Goal: Information Seeking & Learning: Learn about a topic

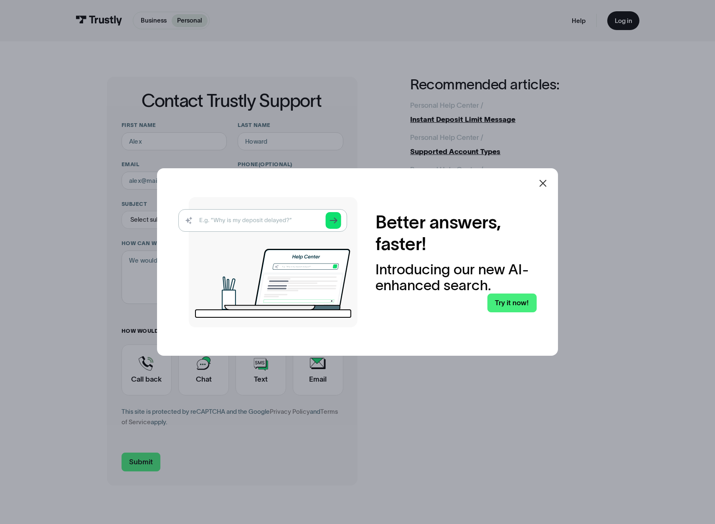
click at [548, 185] on icon at bounding box center [543, 183] width 10 height 10
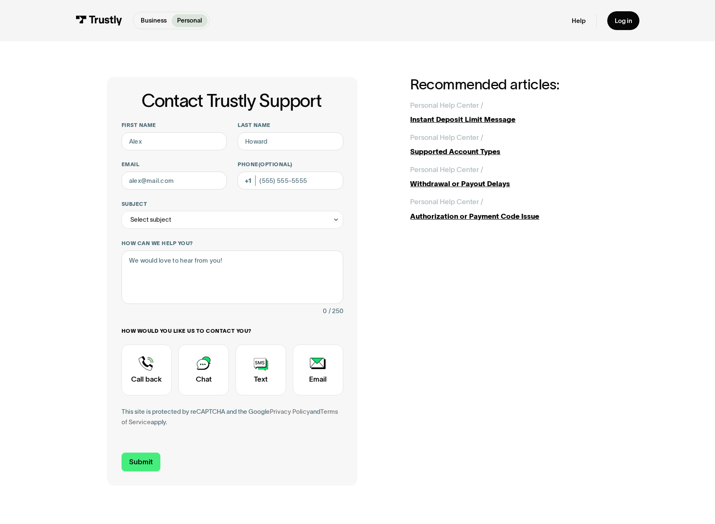
click at [194, 17] on p "Personal" at bounding box center [189, 20] width 25 height 9
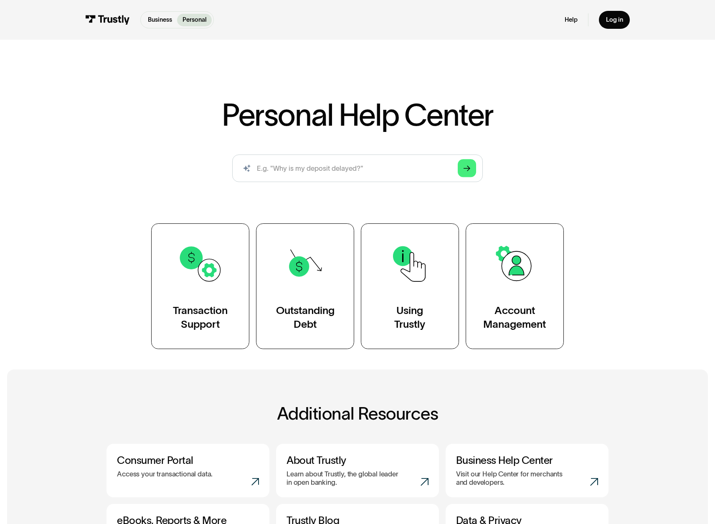
click at [556, 188] on div "AI-powered search ( 1 / 4 ) Type your question and our smart search will find y…" at bounding box center [356, 171] width 501 height 35
click at [623, 379] on div "Additional resources ( 4 / 4 ) Learn more about Trustly by checking out our blo…" at bounding box center [357, 480] width 666 height 222
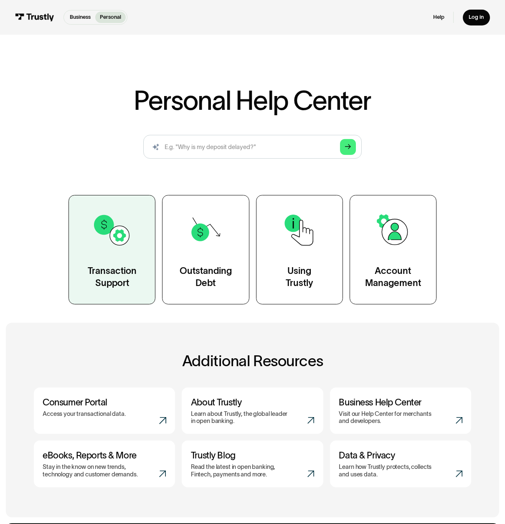
click at [137, 263] on link "Transaction Support" at bounding box center [111, 249] width 87 height 109
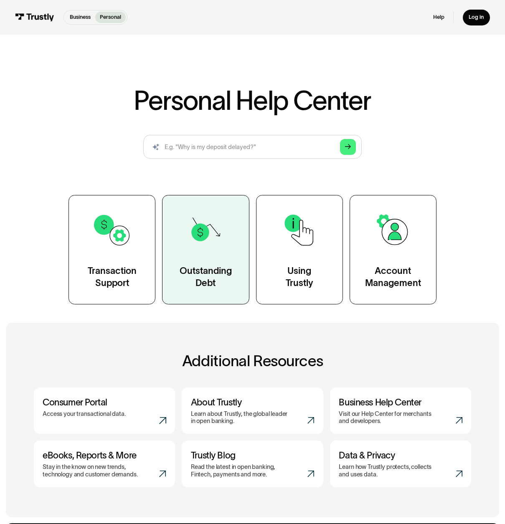
click at [187, 263] on link "Outstanding Debt" at bounding box center [205, 249] width 87 height 109
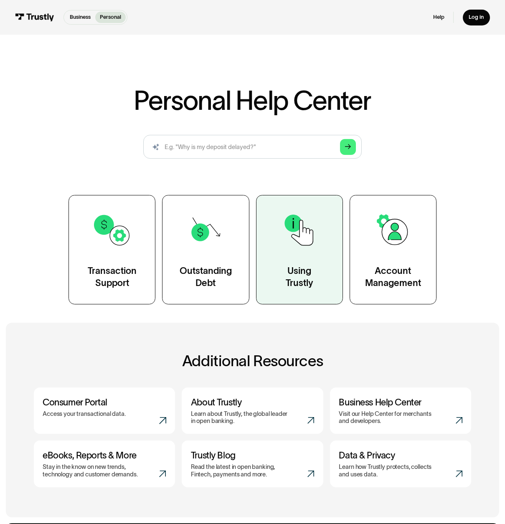
click at [290, 240] on img at bounding box center [299, 229] width 39 height 39
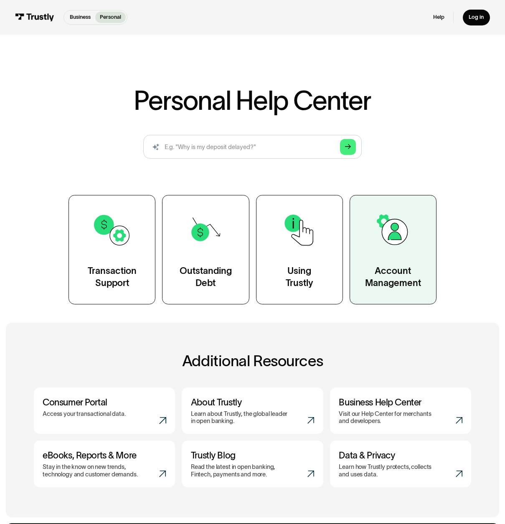
click at [395, 227] on img at bounding box center [392, 229] width 39 height 39
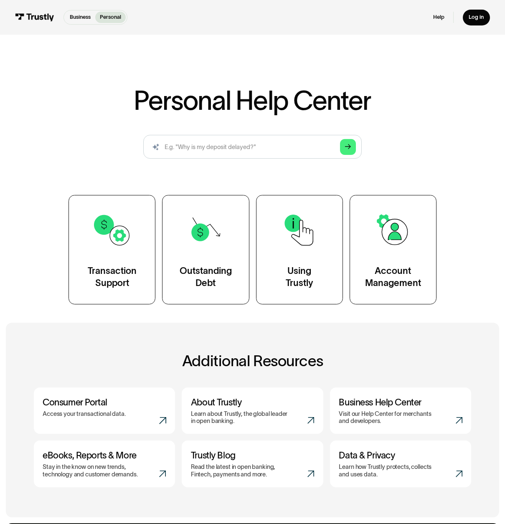
click at [252, 71] on div "Personal Help Center AI-powered search ( 1 / 4 ) Type your question and our sma…" at bounding box center [252, 171] width 505 height 265
click at [87, 23] on div "Business Personal" at bounding box center [95, 17] width 64 height 15
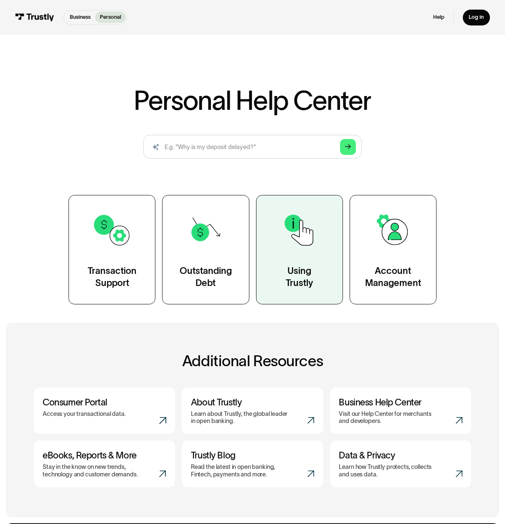
scroll to position [145, 0]
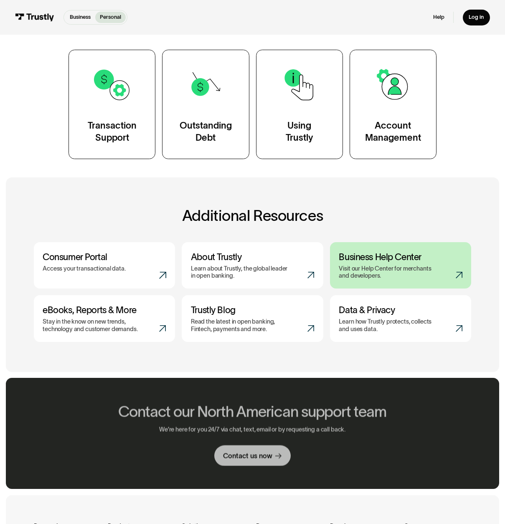
click at [380, 260] on h3 "Business Help Center" at bounding box center [399, 256] width 123 height 11
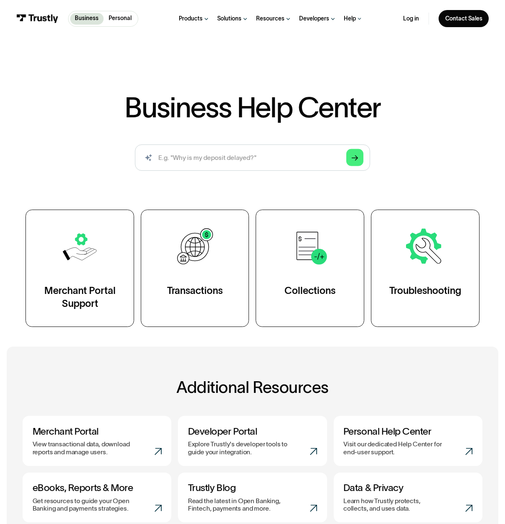
click at [91, 194] on div "Business Help Center Business Help Center / Merchant Portal Support / Viewing A…" at bounding box center [253, 209] width 470 height 233
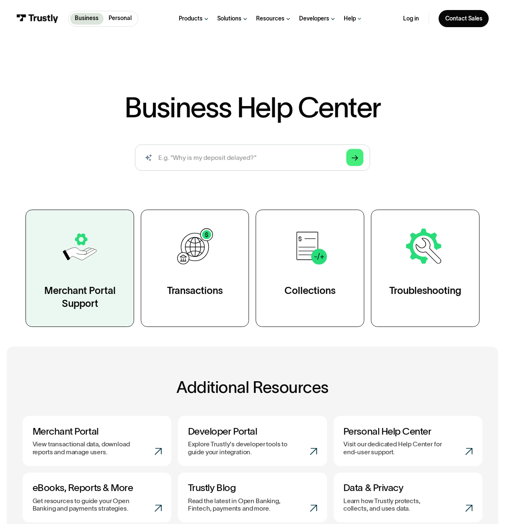
click at [95, 266] on img at bounding box center [80, 247] width 42 height 42
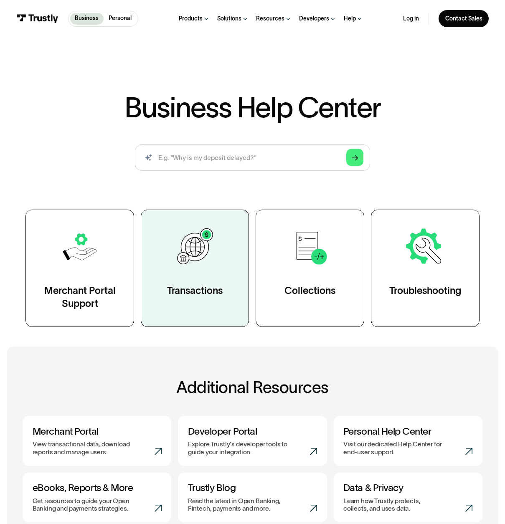
click at [241, 270] on link "Transactions" at bounding box center [195, 268] width 109 height 117
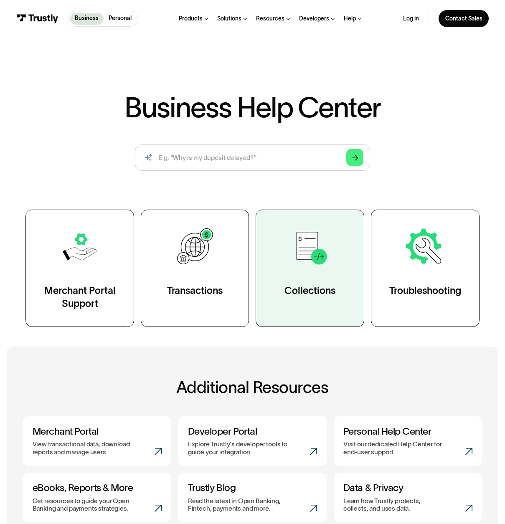
click at [313, 273] on link "Collections" at bounding box center [309, 268] width 109 height 117
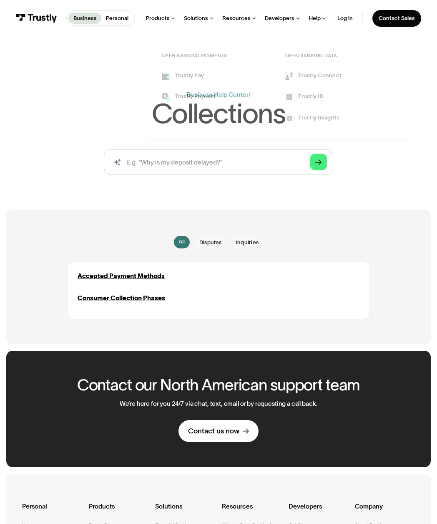
click at [237, 89] on div "Trustly Pay Trustly Payouts" at bounding box center [217, 86] width 111 height 29
click at [368, 226] on div "All All Disputes Disputes Inquiries Inquiries Thank you! Your submission has be…" at bounding box center [218, 277] width 393 height 135
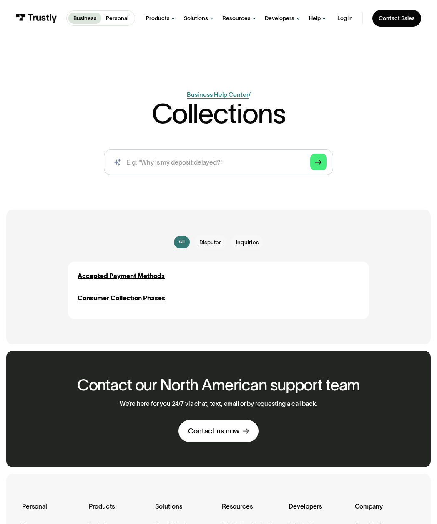
click at [197, 93] on link "Business Help Center" at bounding box center [218, 94] width 62 height 7
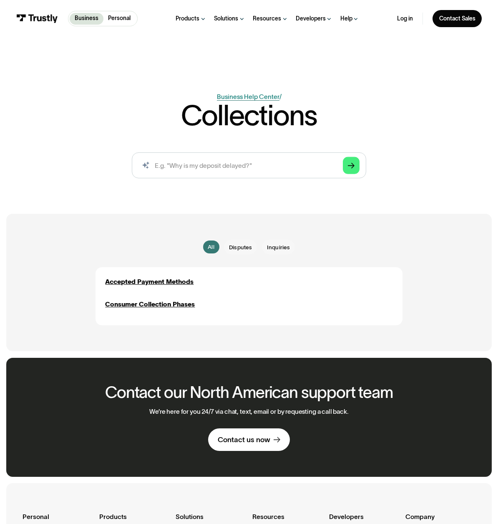
click at [260, 93] on link "Business Help Center" at bounding box center [248, 96] width 63 height 7
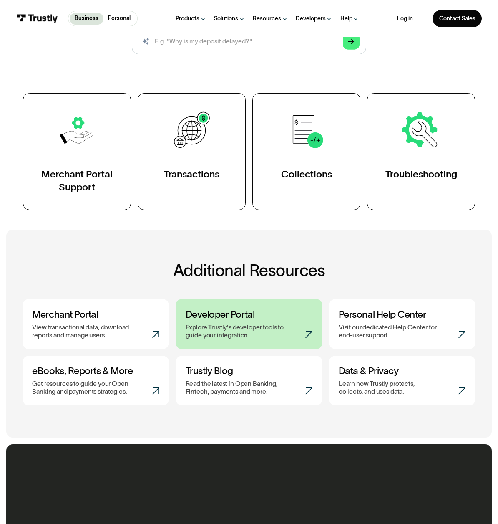
scroll to position [207, 0]
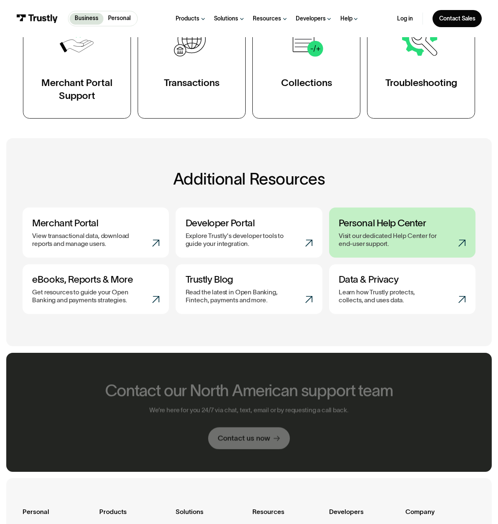
click at [383, 218] on h3 "Personal Help Center" at bounding box center [402, 223] width 127 height 12
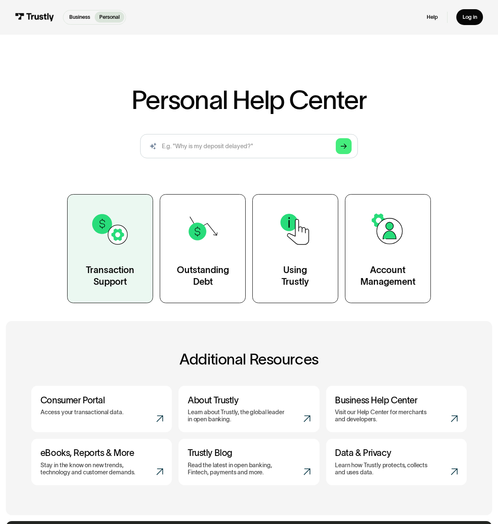
click at [111, 235] on img at bounding box center [110, 229] width 39 height 39
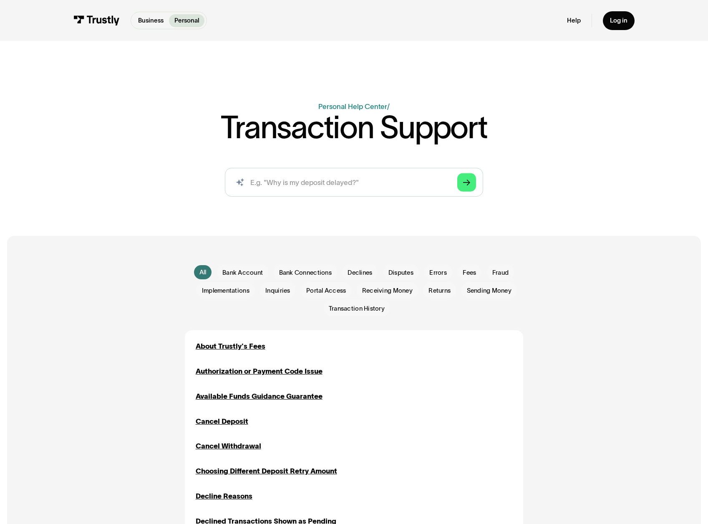
click at [343, 102] on div "Business Help Center Personal Help Center /" at bounding box center [353, 106] width 71 height 11
click at [339, 108] on link "Personal Help Center" at bounding box center [352, 106] width 69 height 8
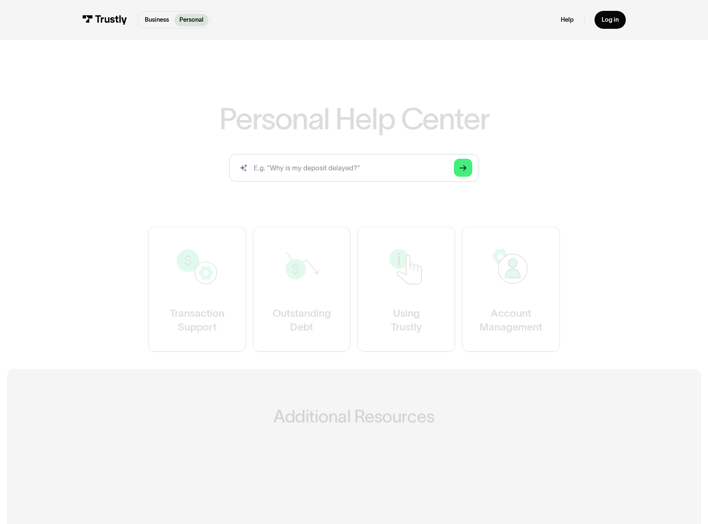
click at [342, 109] on h1 "Personal Help Center" at bounding box center [354, 119] width 270 height 30
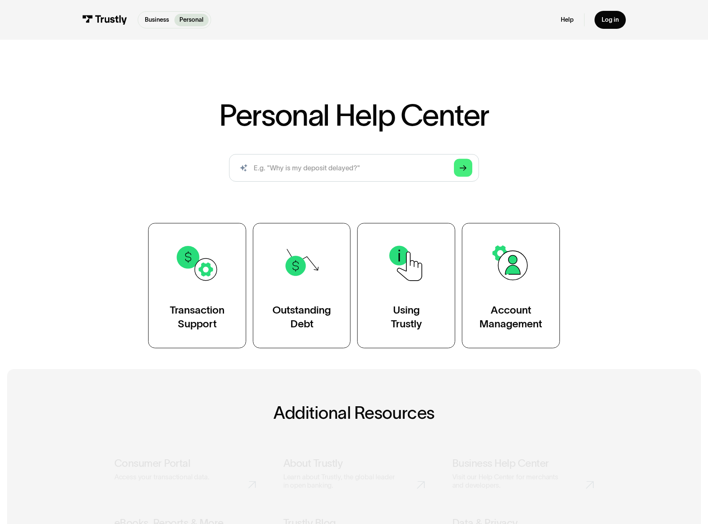
scroll to position [76, 0]
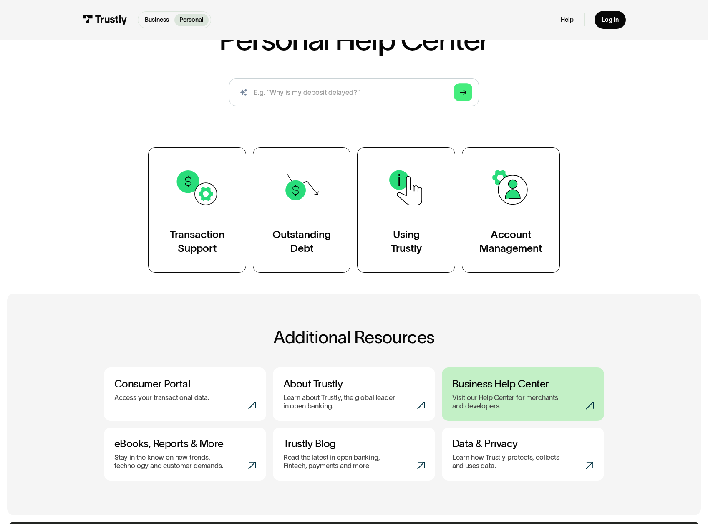
click at [506, 402] on p "Visit our Help Center for merchants and developers." at bounding box center [508, 402] width 113 height 17
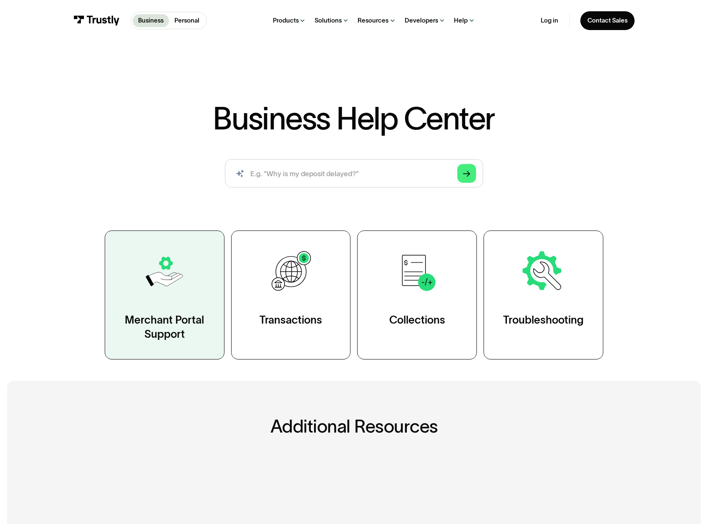
click at [172, 306] on link "Merchant Portal Support" at bounding box center [165, 294] width 120 height 129
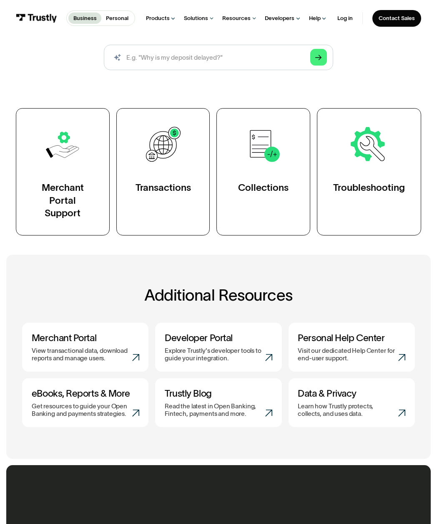
scroll to position [140, 0]
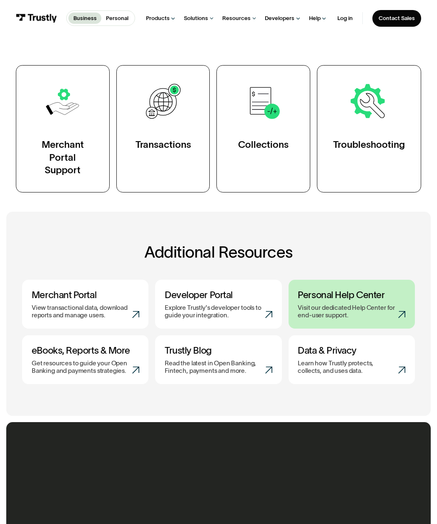
click at [309, 310] on p "Visit our dedicated Help Center for end-user support." at bounding box center [348, 311] width 101 height 15
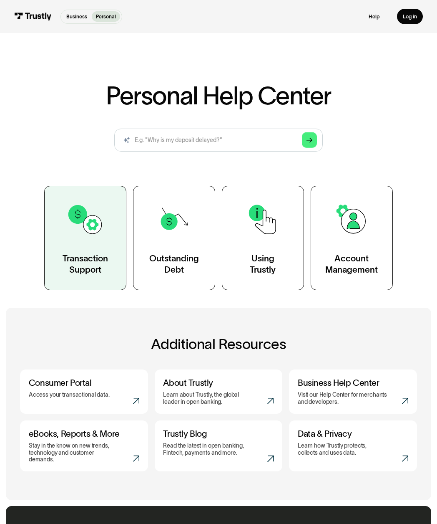
click at [72, 231] on img at bounding box center [86, 220] width 38 height 38
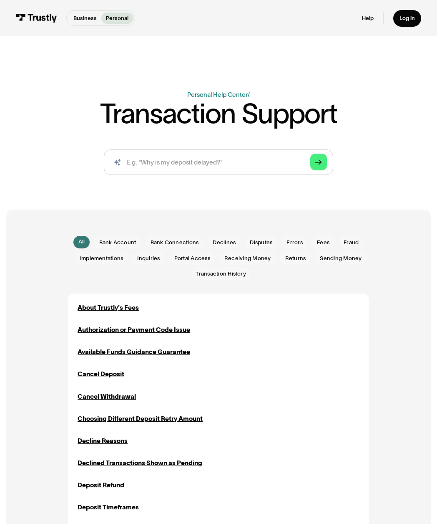
click at [119, 20] on p "Personal" at bounding box center [117, 18] width 23 height 8
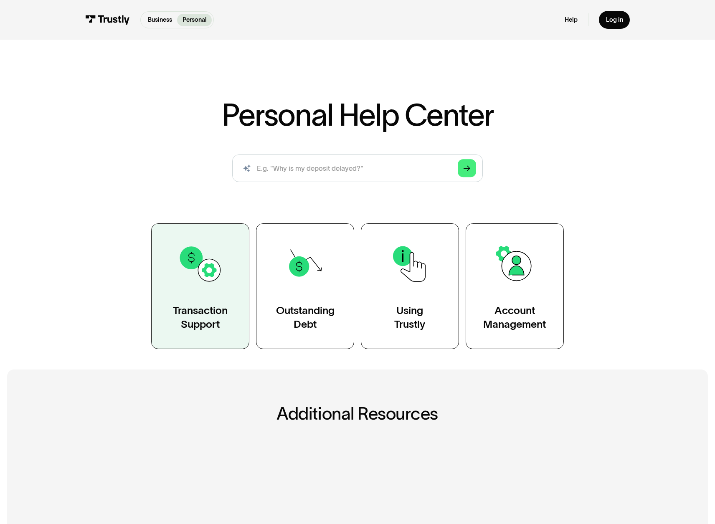
click at [179, 310] on div "Transaction Support" at bounding box center [200, 317] width 55 height 28
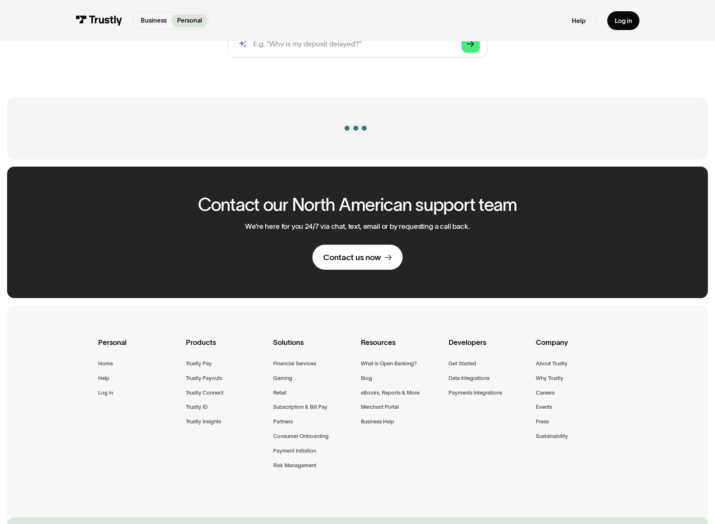
scroll to position [182, 0]
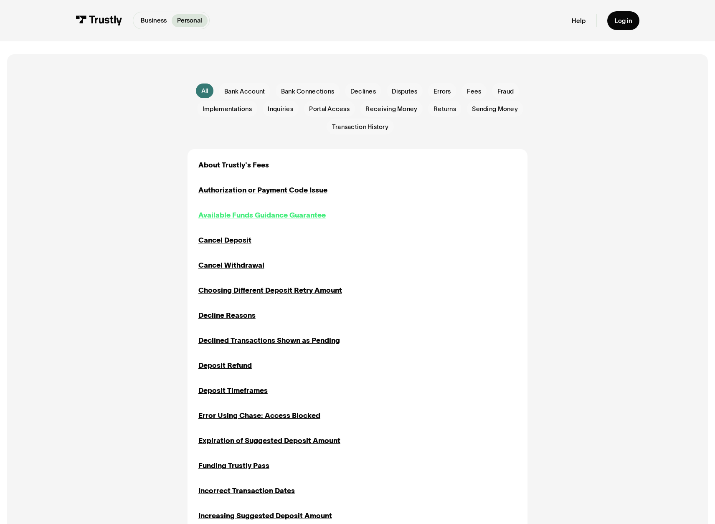
click at [260, 217] on div "Available Funds Guidance Guarantee" at bounding box center [261, 215] width 127 height 11
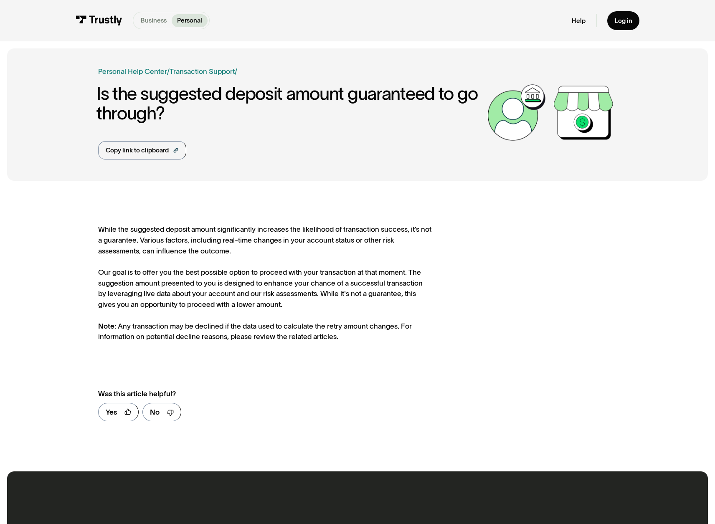
click at [144, 22] on p "Business" at bounding box center [154, 20] width 26 height 9
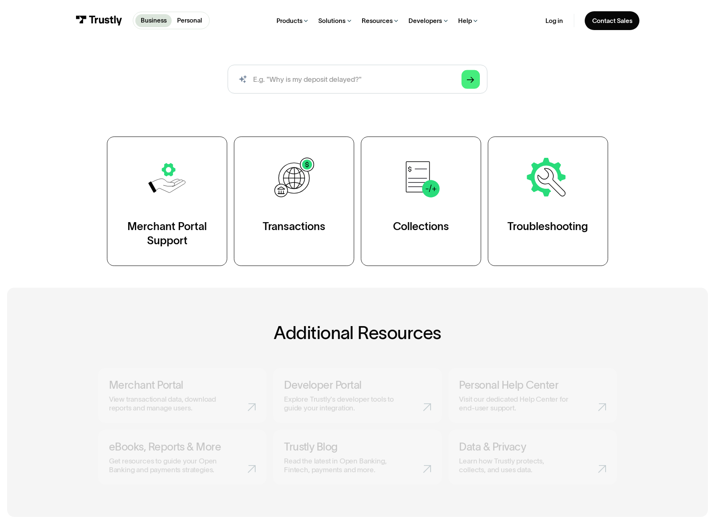
scroll to position [138, 0]
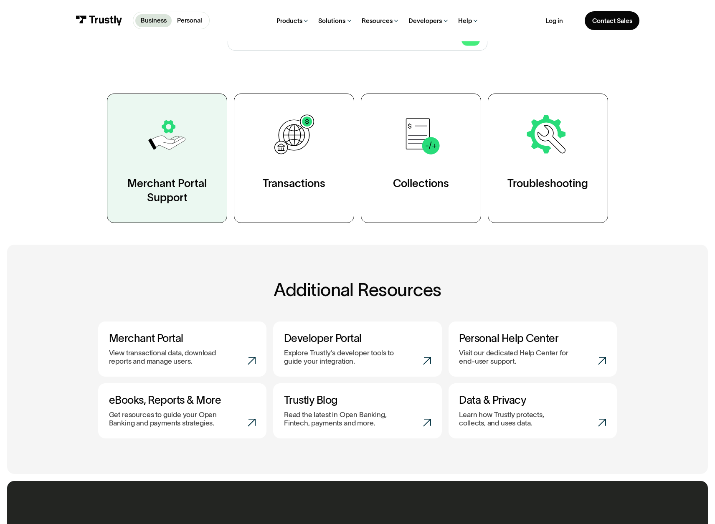
click at [217, 194] on link "Merchant Portal Support" at bounding box center [167, 157] width 120 height 129
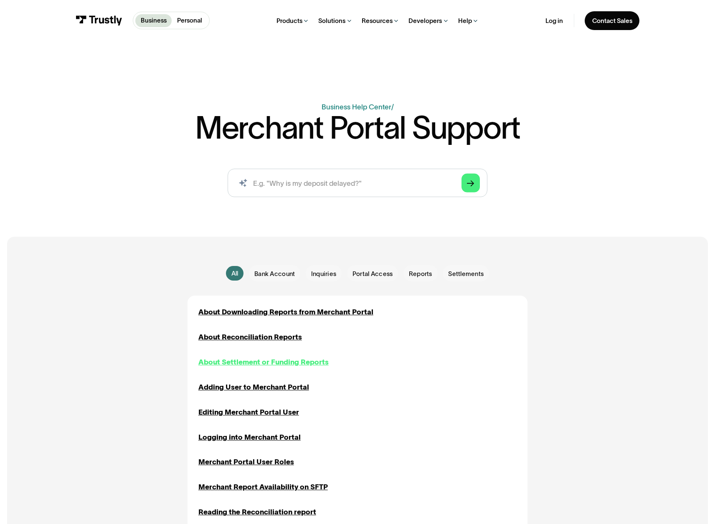
scroll to position [11, 0]
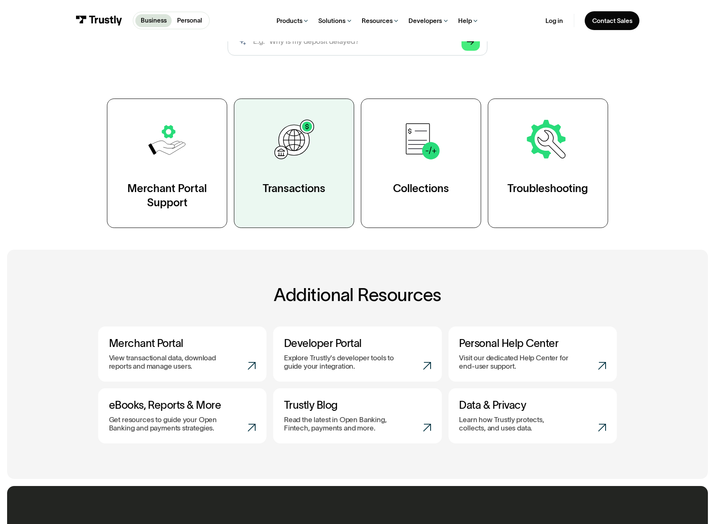
scroll to position [57, 0]
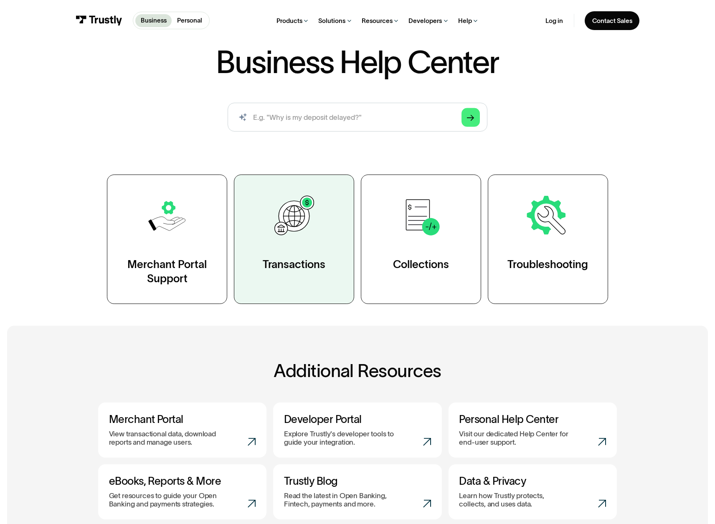
click at [283, 222] on img at bounding box center [293, 216] width 46 height 46
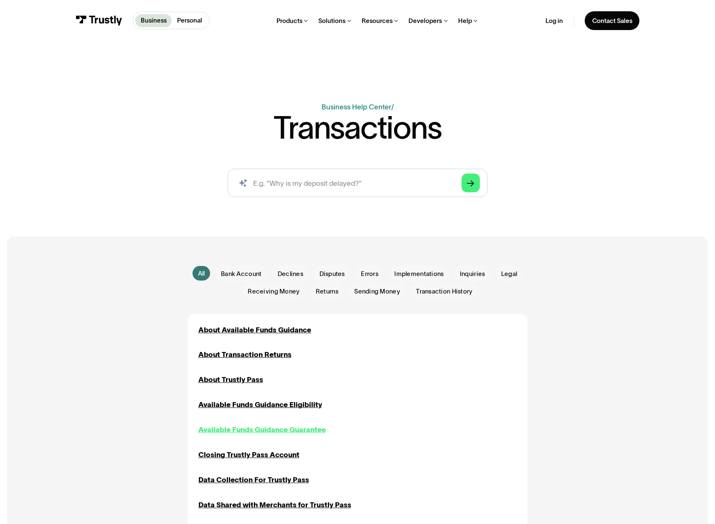
click at [278, 429] on div "Available Funds Guidance Guarantee" at bounding box center [261, 429] width 127 height 11
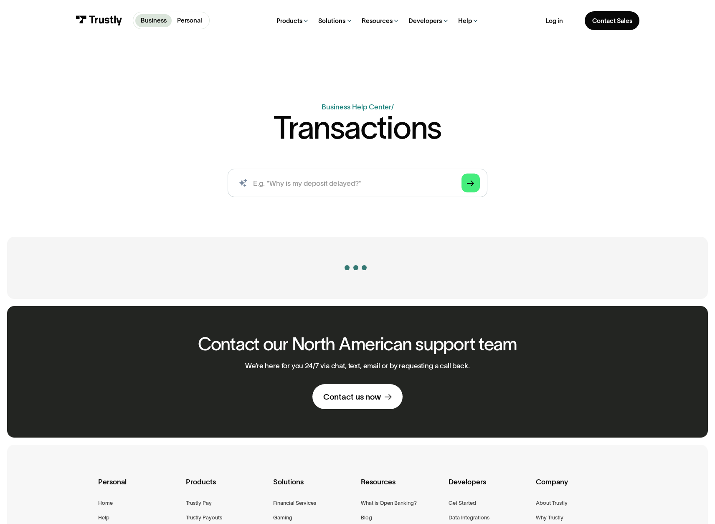
scroll to position [10, 0]
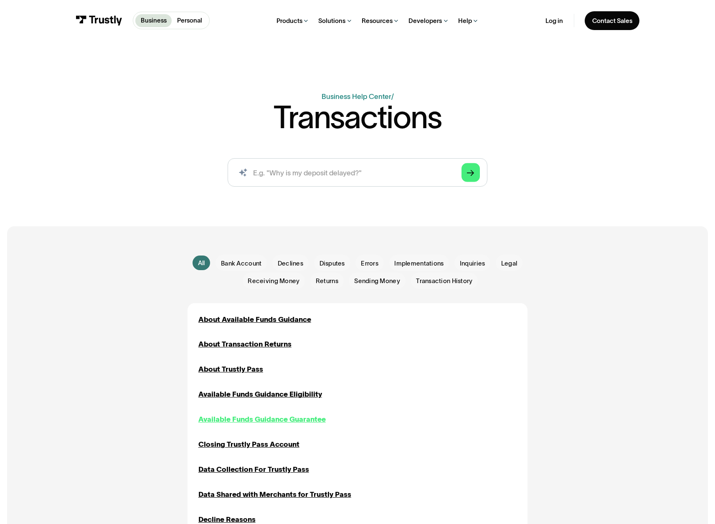
click at [308, 424] on div "Available Funds Guidance Guarantee" at bounding box center [261, 419] width 127 height 11
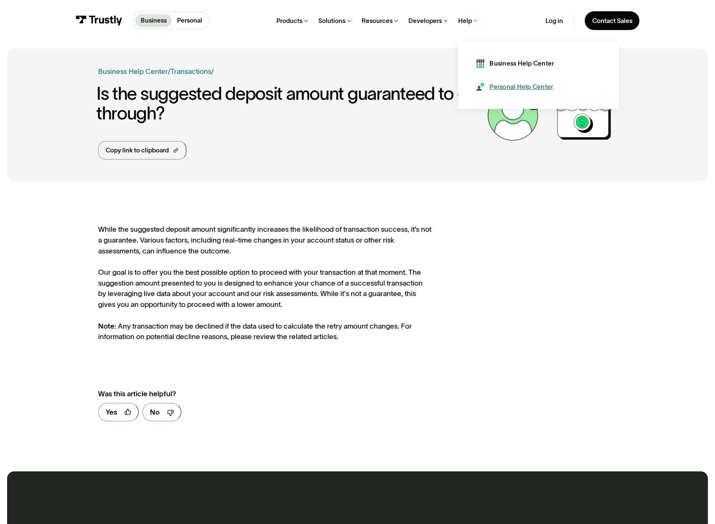
click at [491, 91] on div "Personal Help Center" at bounding box center [520, 86] width 63 height 9
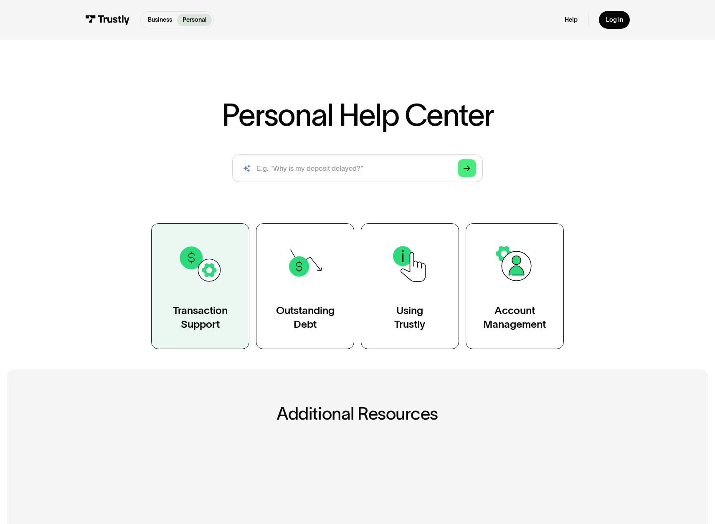
click at [225, 300] on link "Transaction Support" at bounding box center [200, 285] width 98 height 125
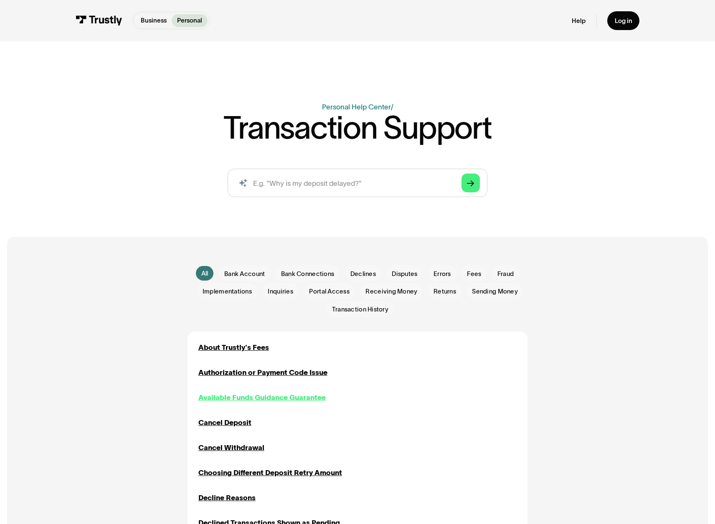
click at [264, 397] on div "Available Funds Guidance Guarantee" at bounding box center [261, 397] width 127 height 11
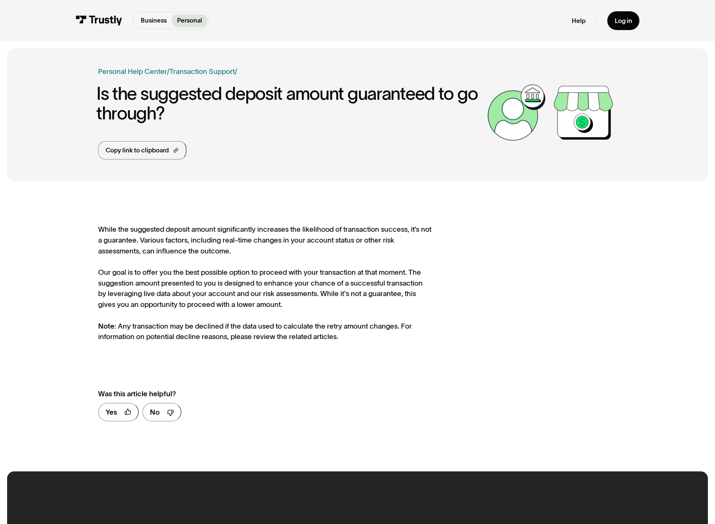
click at [460, 193] on div "While the suggested deposit amount significantly increases the likelihood of tr…" at bounding box center [357, 326] width 700 height 276
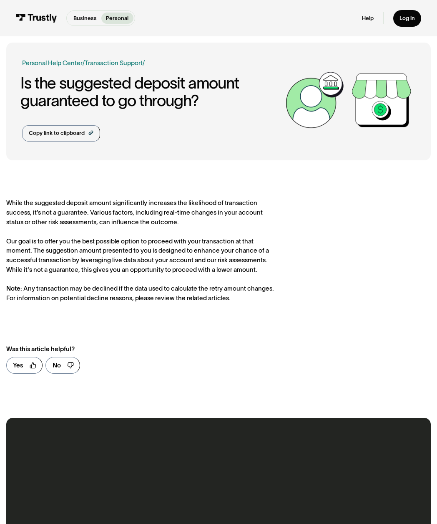
click at [38, 14] on img at bounding box center [36, 18] width 41 height 9
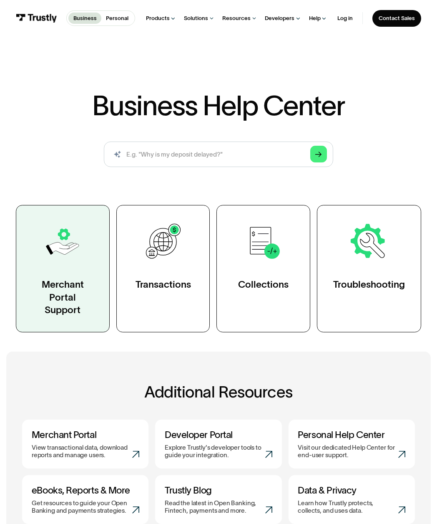
click at [88, 285] on div "Merchant Portal Support" at bounding box center [62, 297] width 61 height 38
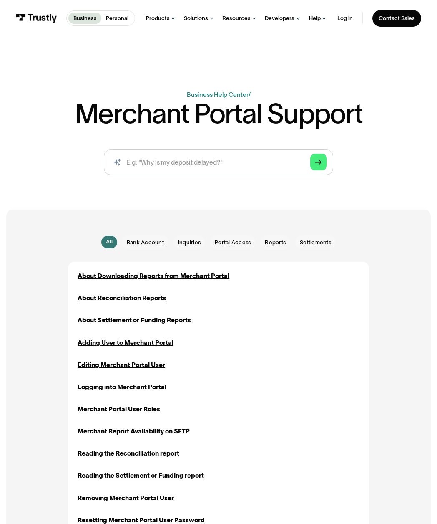
click at [230, 119] on h1 "Merchant Portal Support" at bounding box center [219, 113] width 288 height 28
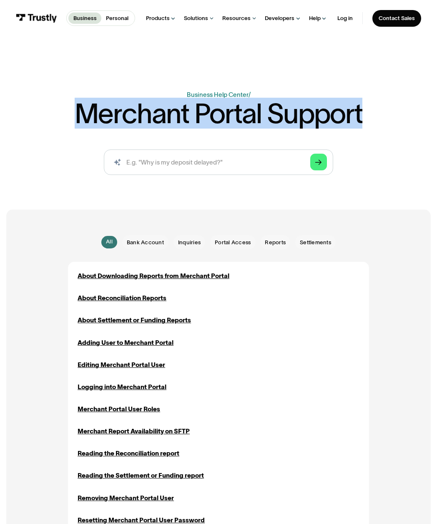
click at [230, 119] on h1 "Merchant Portal Support" at bounding box center [219, 113] width 288 height 28
click at [220, 94] on link "Business Help Center" at bounding box center [218, 94] width 62 height 7
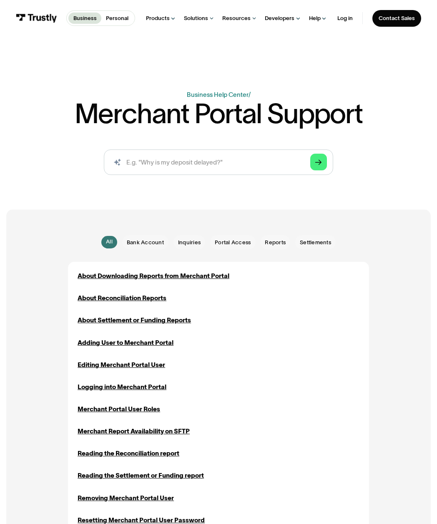
click at [331, 119] on h1 "Merchant Portal Support" at bounding box center [219, 113] width 288 height 28
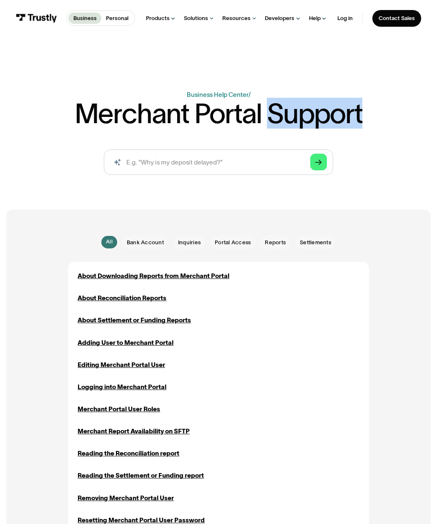
click at [331, 119] on h1 "Merchant Portal Support" at bounding box center [219, 113] width 288 height 28
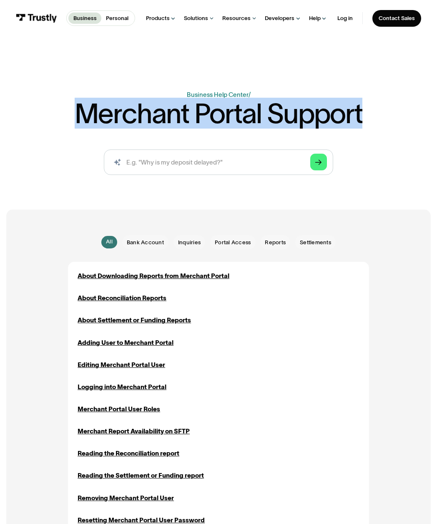
click at [331, 119] on h1 "Merchant Portal Support" at bounding box center [219, 113] width 288 height 28
click h1 "Merchant Portal Support"
drag, startPoint x: 362, startPoint y: 119, endPoint x: 172, endPoint y: 95, distance: 191.5
click div "Business Help Center Personal Help Center / Merchant Portal Support AI-powered …"
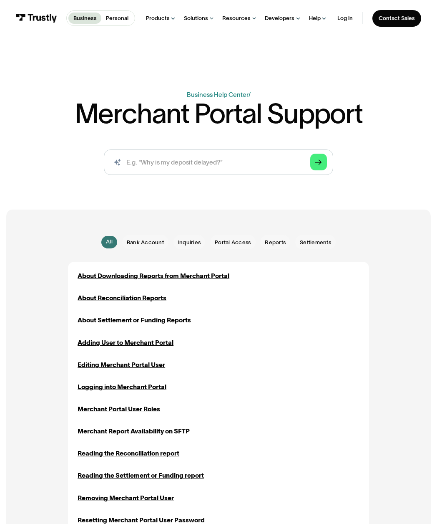
click div "All All Bank Account Bank Account Inquiries Inquiries Portal Access Portal Acce…"
drag, startPoint x: 240, startPoint y: 217, endPoint x: 238, endPoint y: 222, distance: 5.3
click div "All All Bank Account Bank Account Inquiries Inquiries Portal Access Portal Acce…"
click p "Business"
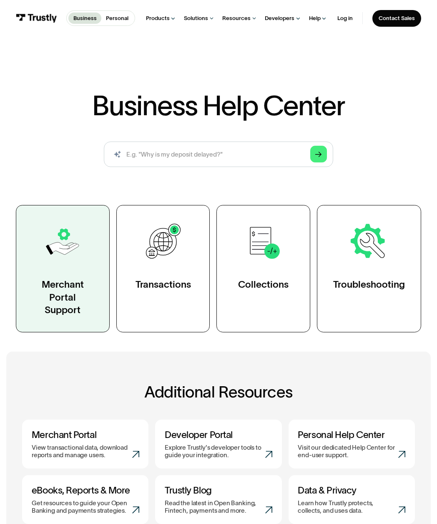
click at [98, 296] on link "Merchant Portal Support" at bounding box center [63, 269] width 94 height 128
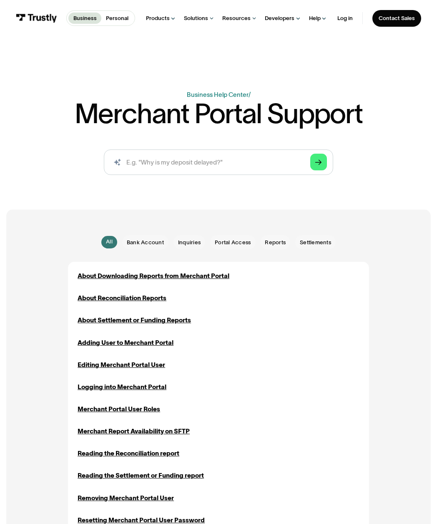
click at [86, 22] on p "Business" at bounding box center [84, 18] width 23 height 8
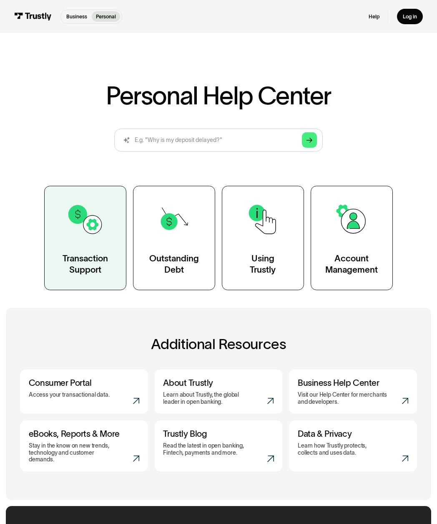
click at [111, 246] on link "Transaction Support" at bounding box center [85, 238] width 82 height 104
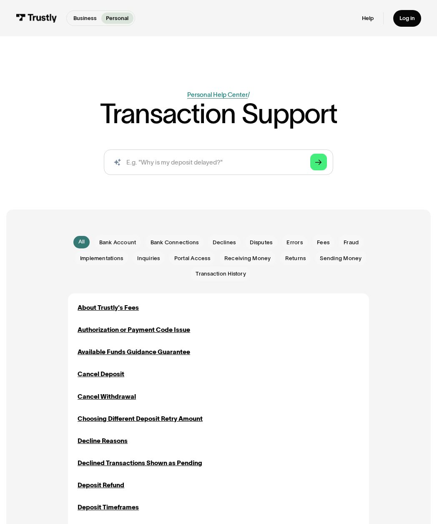
click at [212, 91] on link "Personal Help Center" at bounding box center [217, 94] width 61 height 7
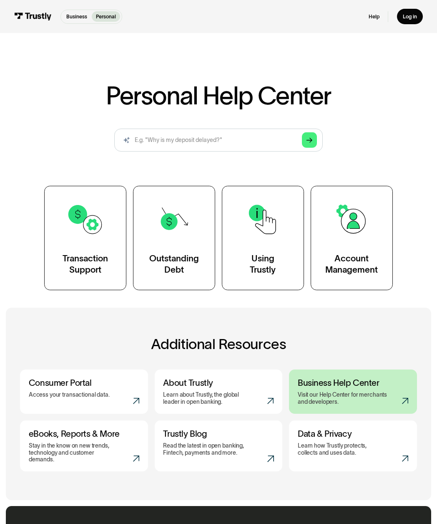
scroll to position [28, 0]
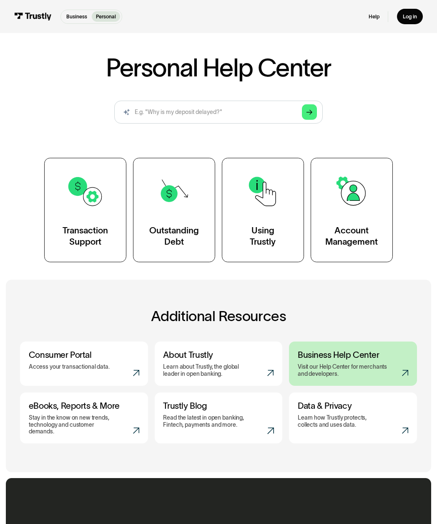
click at [341, 373] on p "Visit our Help Center for merchants and developers." at bounding box center [343, 370] width 90 height 14
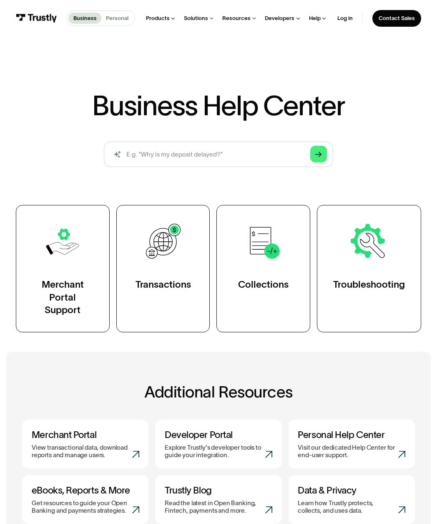
click at [111, 14] on p "Personal" at bounding box center [117, 18] width 23 height 8
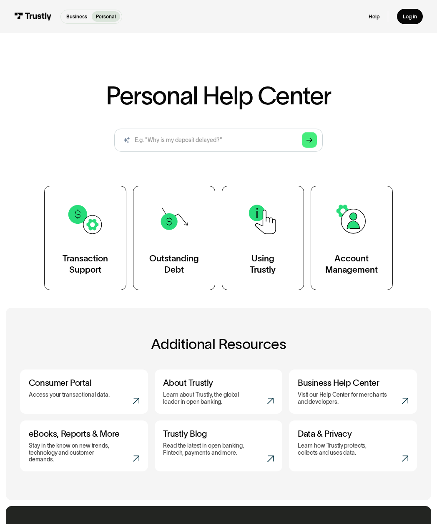
click at [296, 75] on div "Personal Help Center AI-powered search ( 1 / 4 ) Type your question and our sma…" at bounding box center [218, 163] width 437 height 253
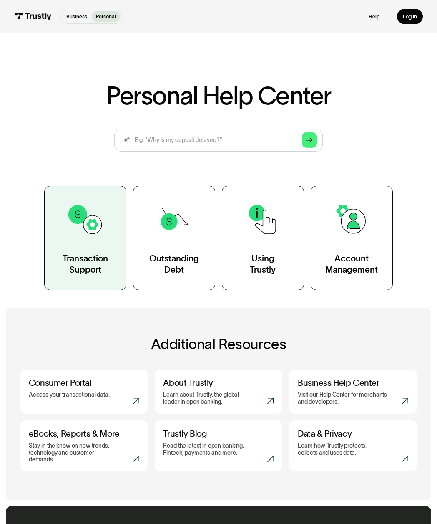
click at [72, 237] on img at bounding box center [86, 220] width 38 height 38
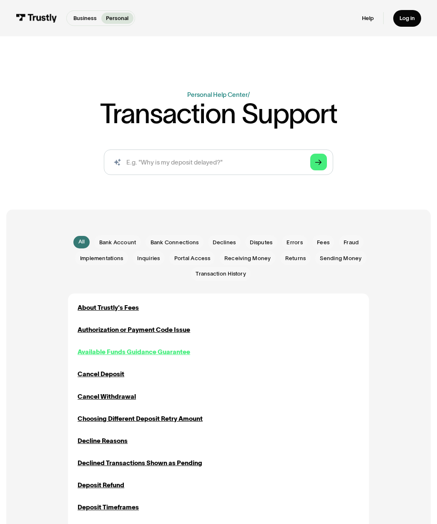
click at [170, 349] on div "Available Funds Guidance Guarantee" at bounding box center [134, 352] width 113 height 10
